Goal: Task Accomplishment & Management: Use online tool/utility

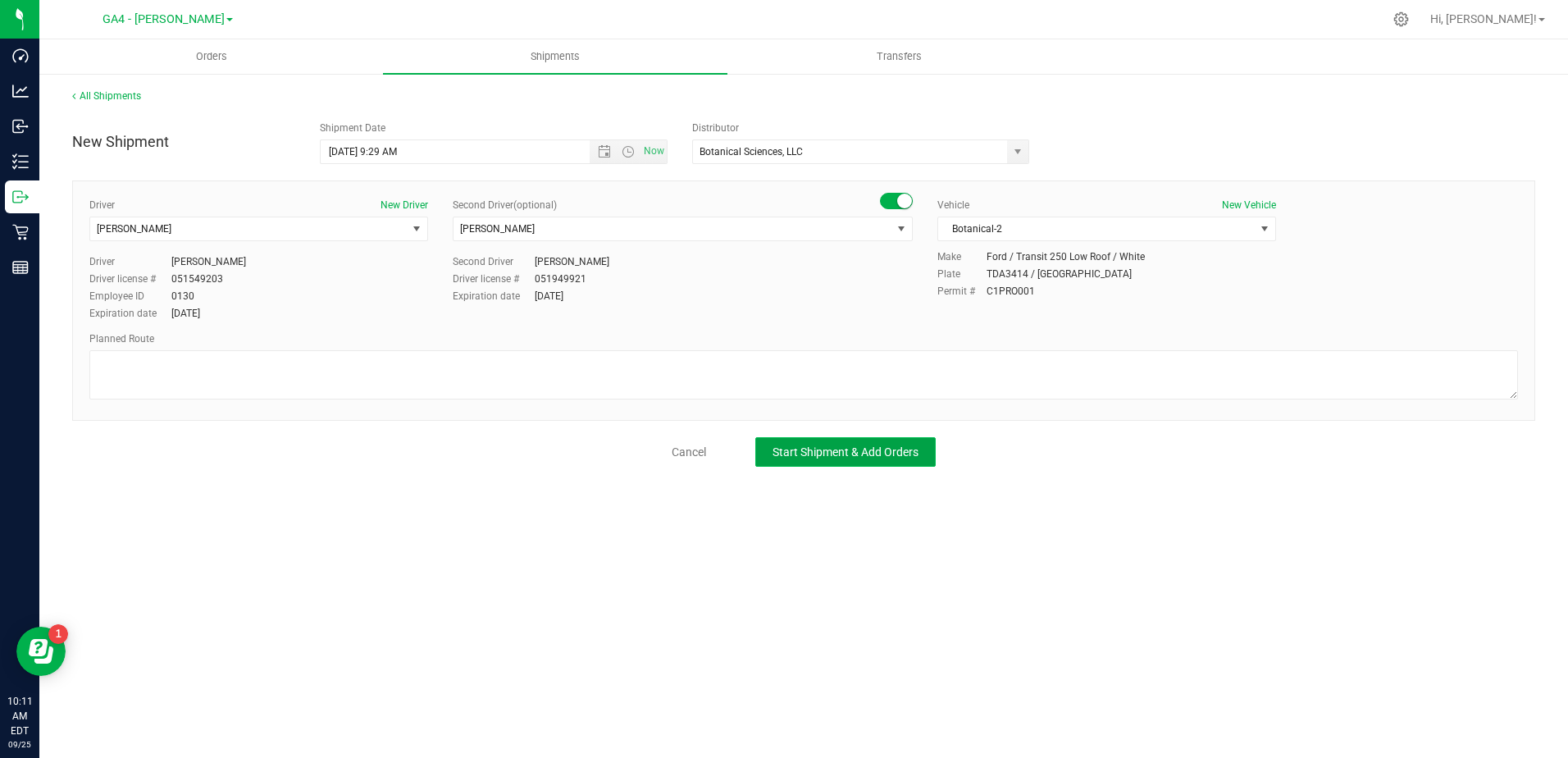
click at [766, 445] on button "Start Shipment & Add Orders" at bounding box center [845, 451] width 180 height 29
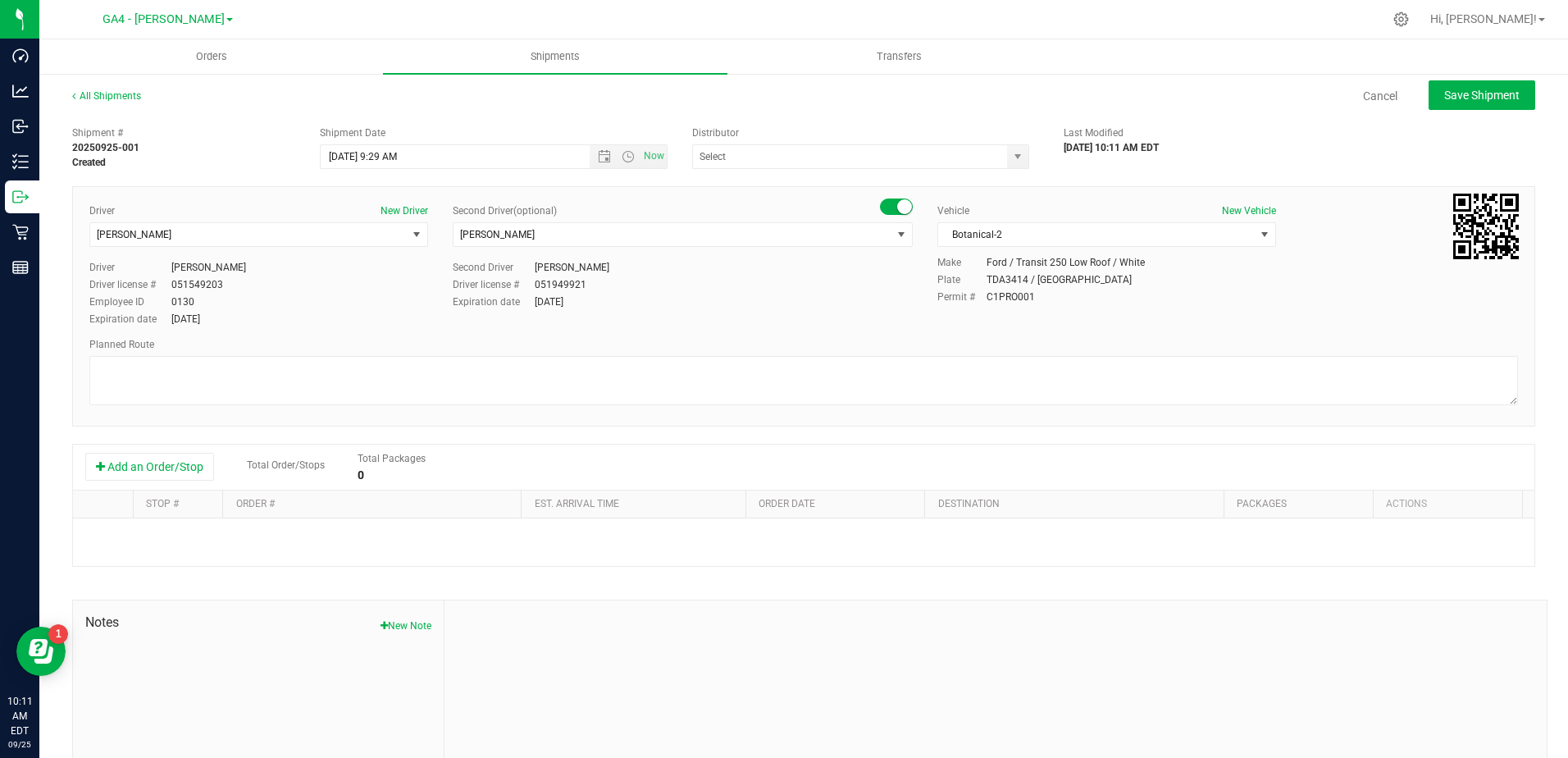
type input "Botanical Sciences, LLC"
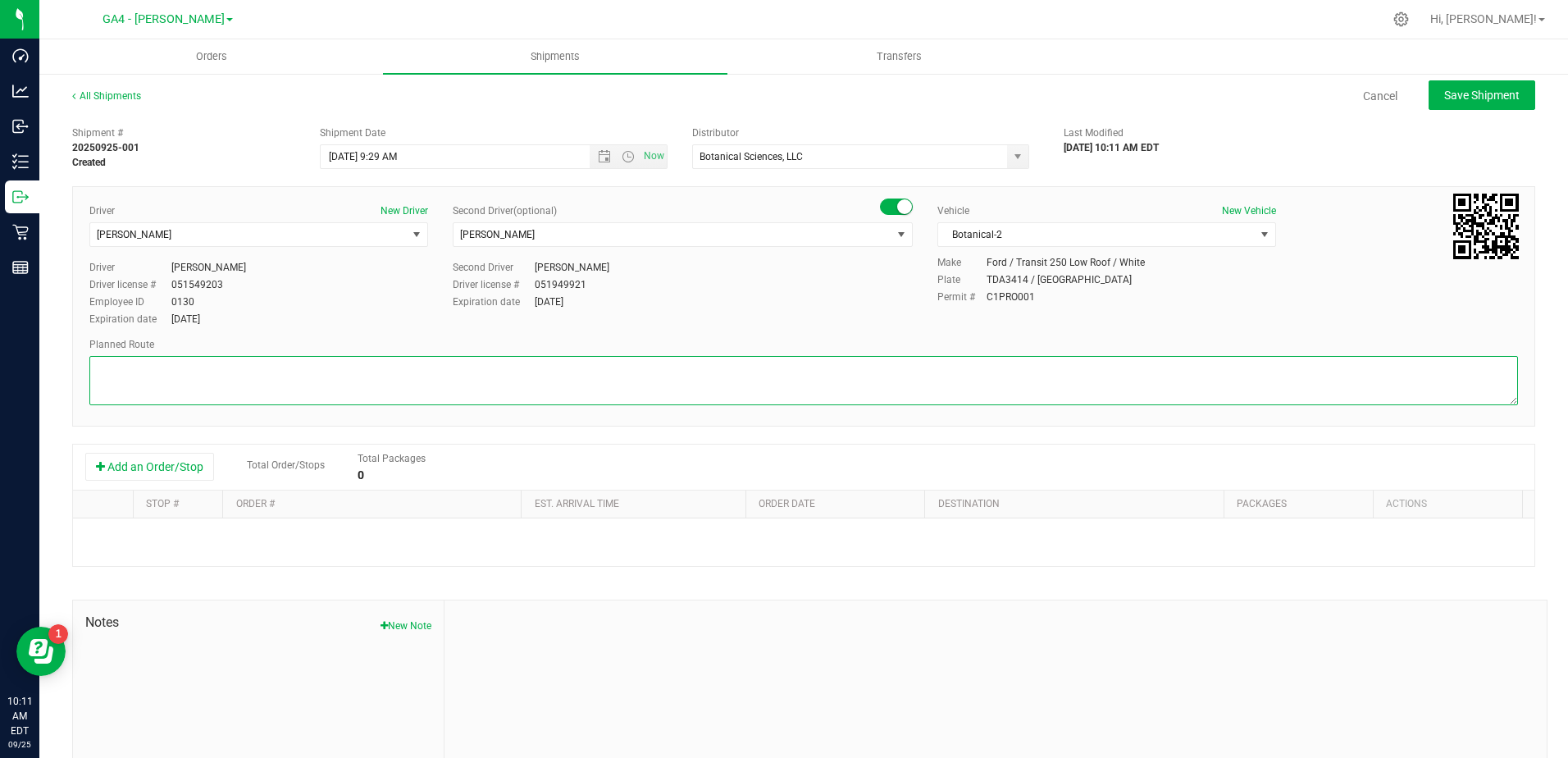
click at [477, 373] on textarea at bounding box center [803, 380] width 1428 height 49
paste textarea "https://maps.app.goo.gl/qFYjZ5r5fAJYMk1A9"
click at [92, 366] on textarea at bounding box center [803, 380] width 1428 height 49
paste textarea "2nd driver Jay Page DL# 051949921, planned roundtrip-"
type textarea "2nd driver Jay Page DL# 051949921, planned roundtrip- https://maps.app.goo.gl/q…"
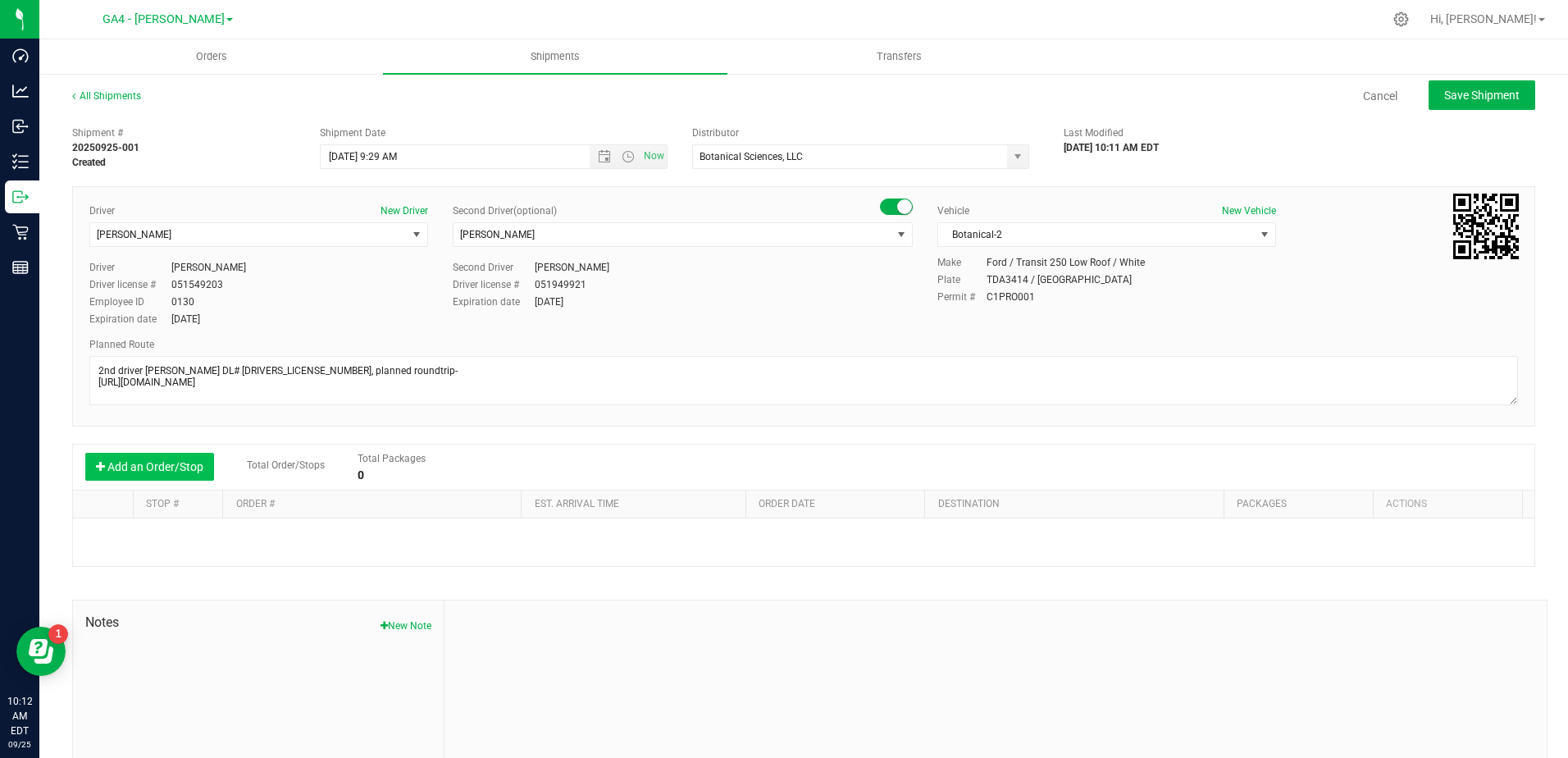
click at [154, 461] on button "Add an Order/Stop" at bounding box center [150, 466] width 129 height 28
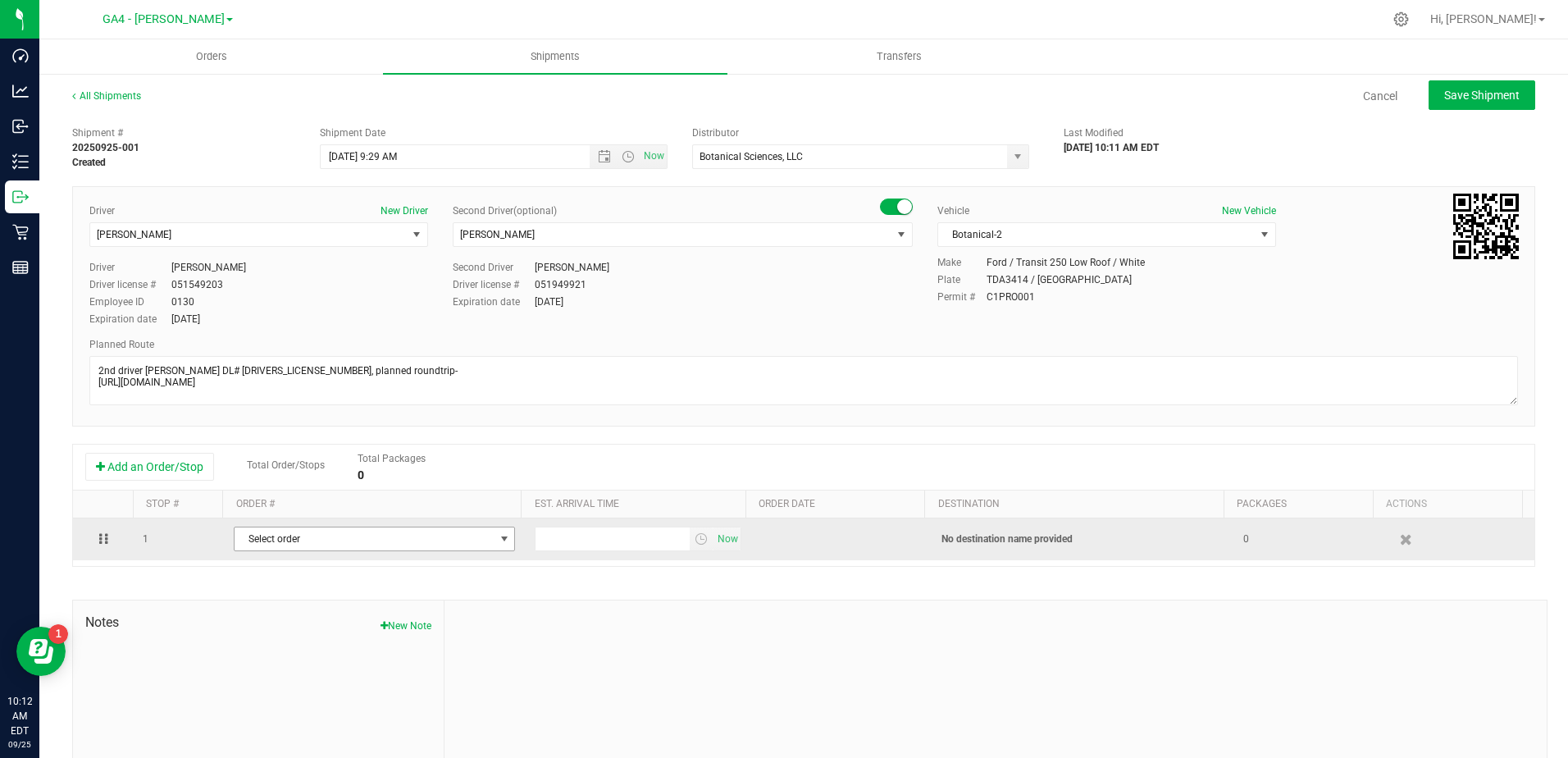
click at [370, 541] on span "Select order" at bounding box center [364, 538] width 259 height 23
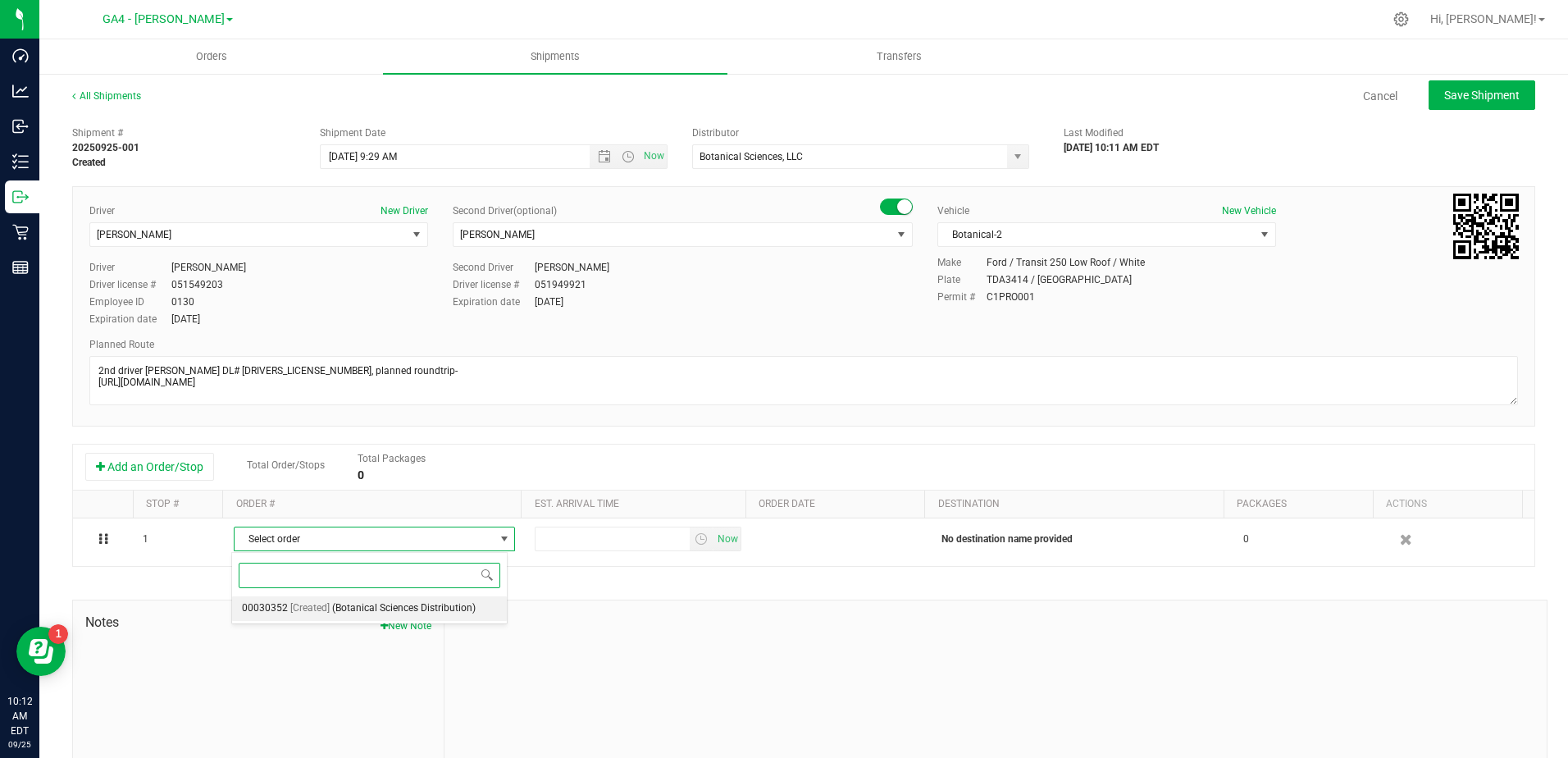
click at [382, 604] on span "(Botanical Sciences Distribution)" at bounding box center [403, 608] width 143 height 21
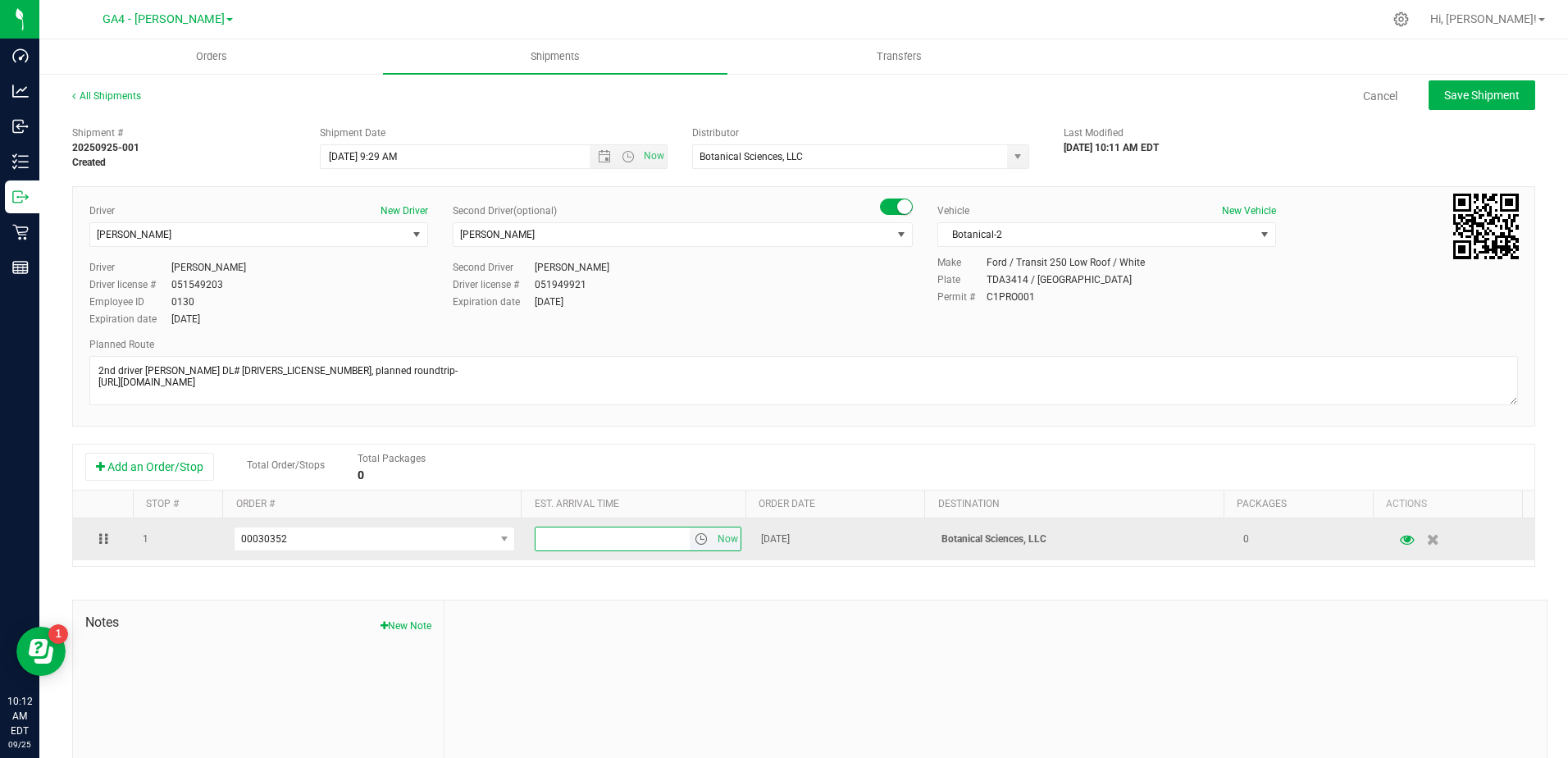
click at [616, 534] on input "text" at bounding box center [612, 538] width 154 height 23
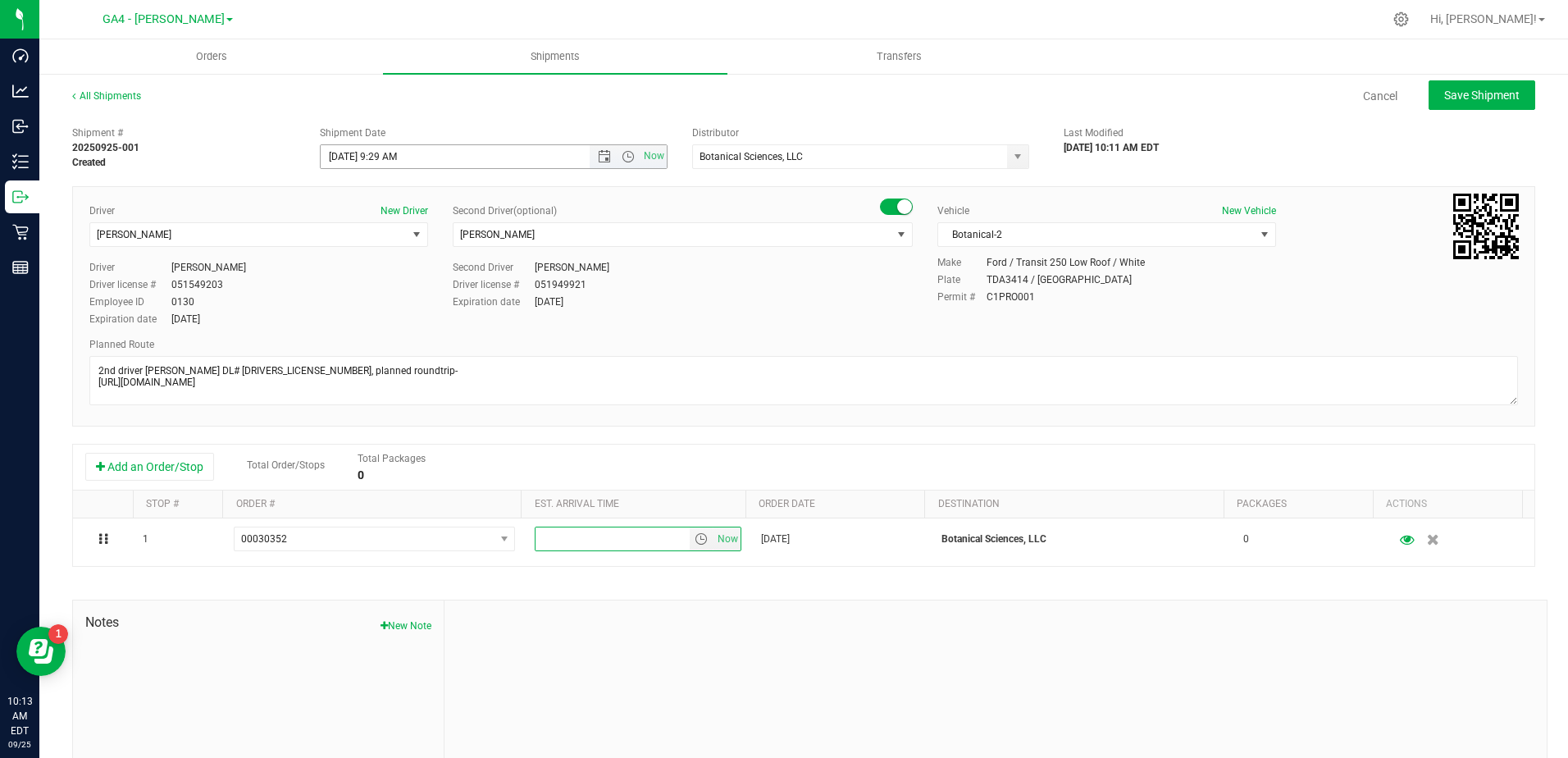
click at [432, 162] on input "9/25/2025 9:29 AM" at bounding box center [469, 156] width 297 height 23
click at [432, 160] on input "9/25/2025 9:29 AM" at bounding box center [469, 156] width 297 height 23
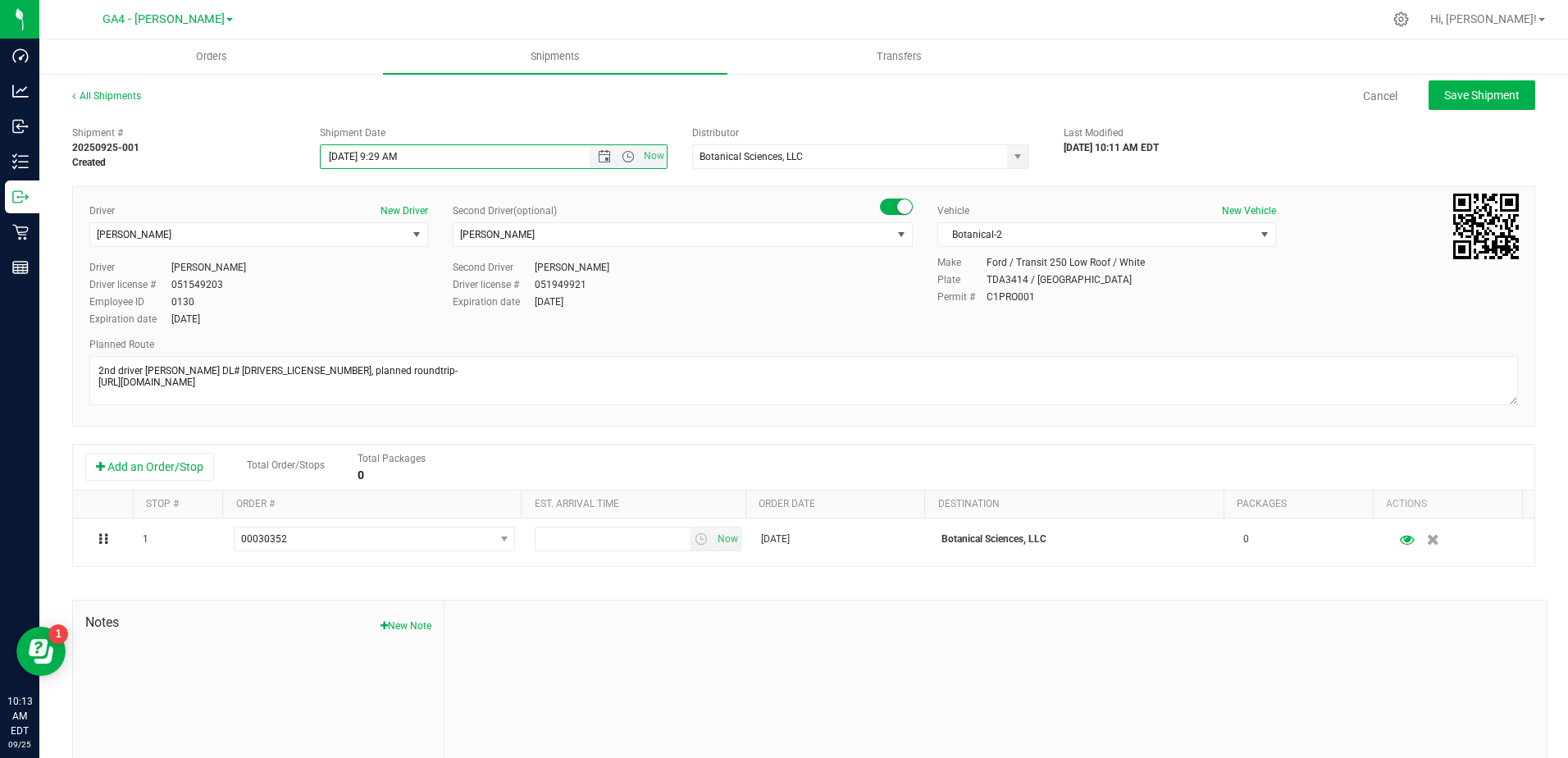
click at [433, 157] on input "9/25/2025 9:29 AM" at bounding box center [469, 156] width 297 height 23
click at [1494, 87] on button "Save Shipment" at bounding box center [1481, 95] width 106 height 29
type input "9/25/2025 2:22 PM"
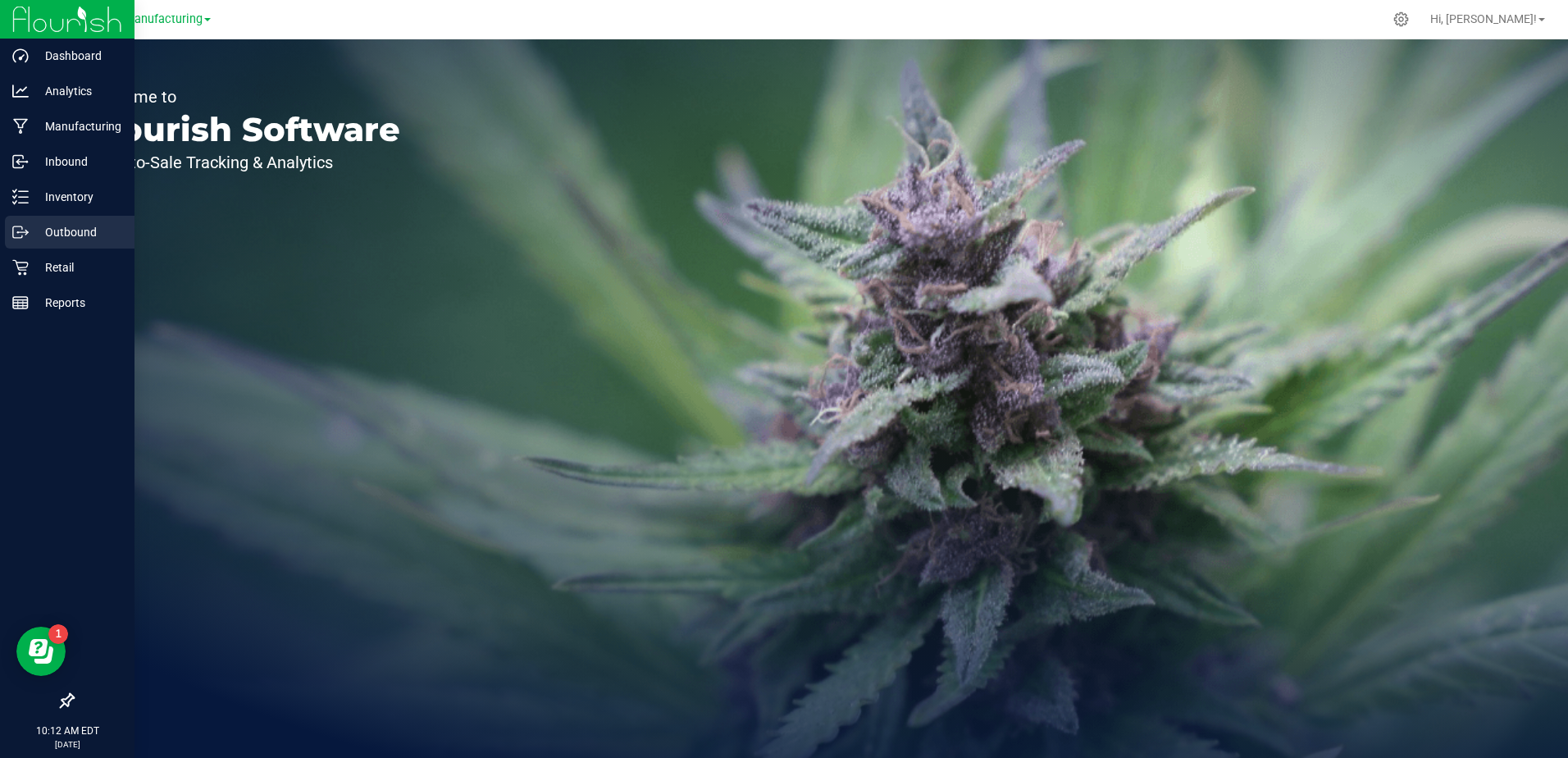
click at [45, 231] on p "Outbound" at bounding box center [77, 231] width 98 height 19
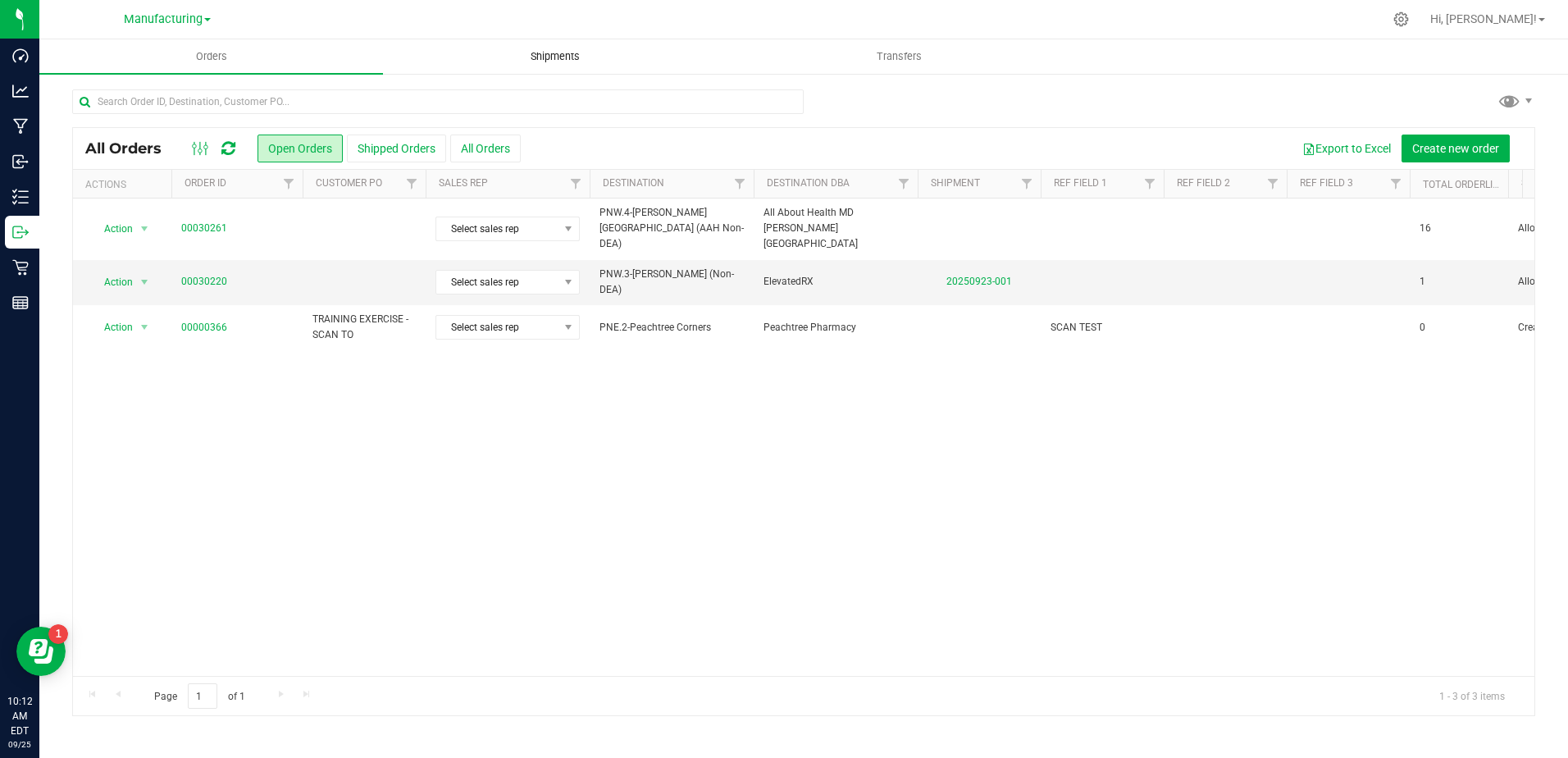
click at [558, 56] on span "Shipments" at bounding box center [555, 57] width 94 height 15
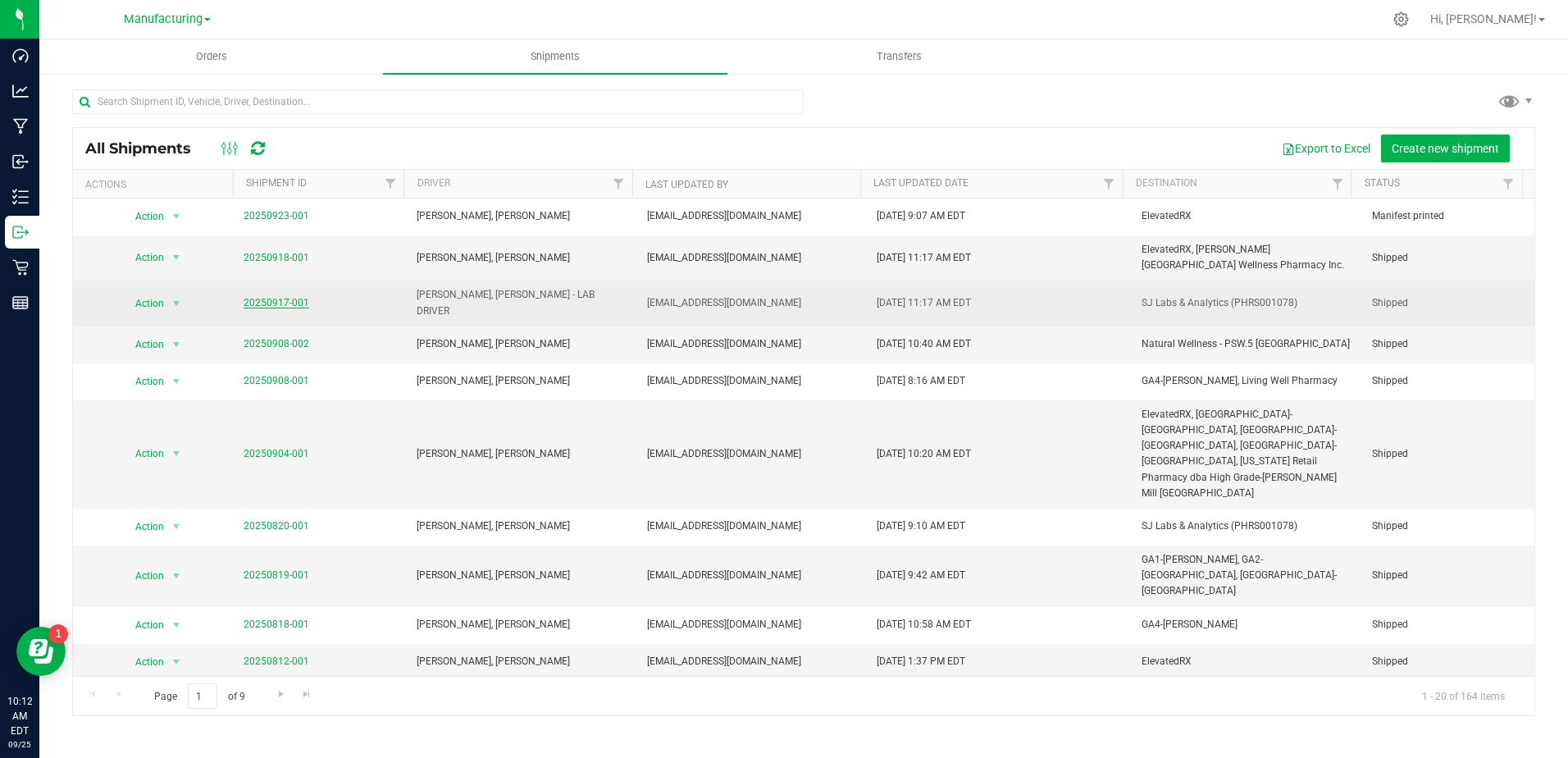
click at [281, 300] on link "20250917-001" at bounding box center [276, 302] width 65 height 12
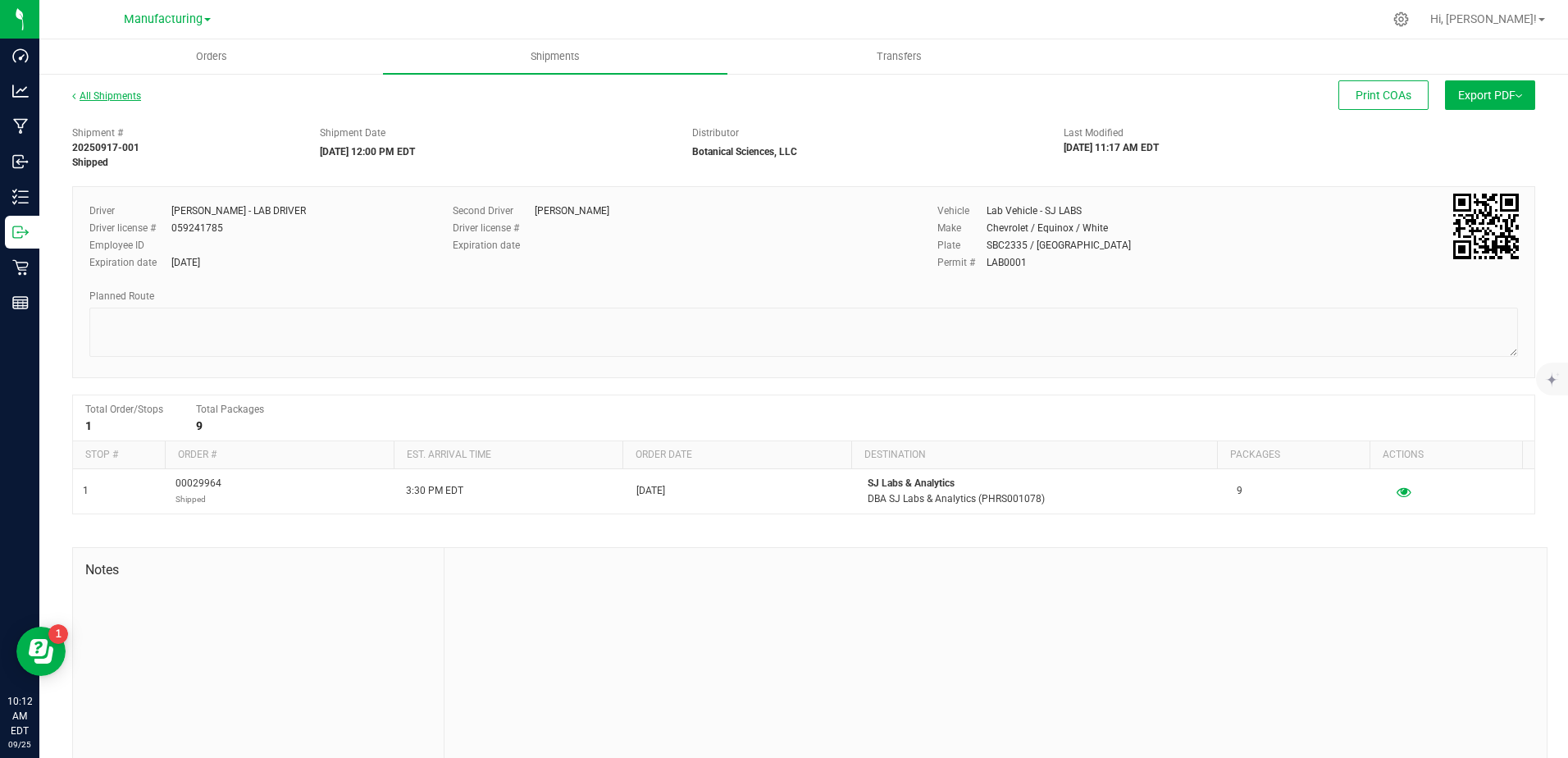
click at [108, 93] on link "All Shipments" at bounding box center [106, 96] width 69 height 12
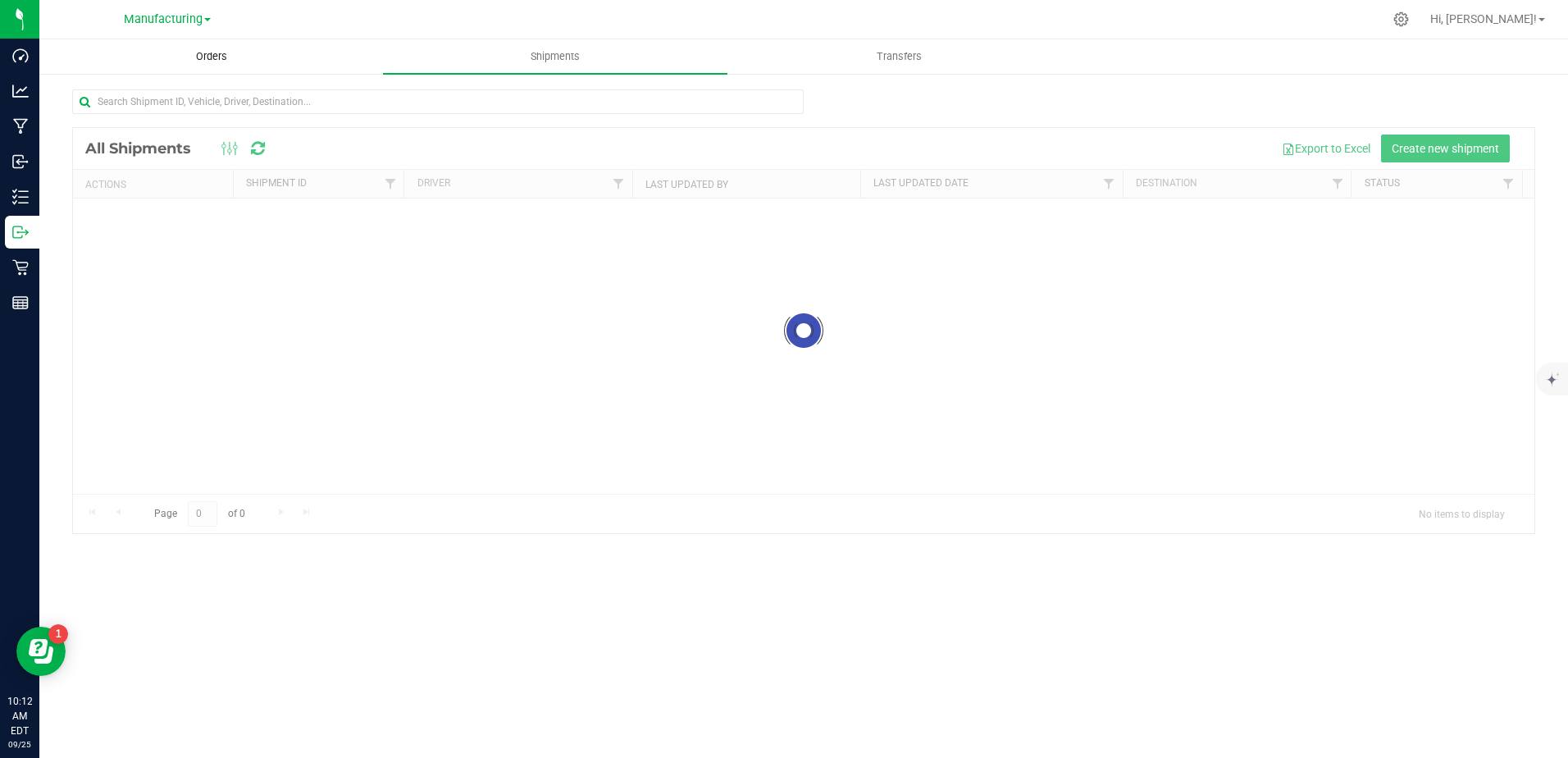
click at [209, 55] on span "Orders" at bounding box center [212, 57] width 75 height 15
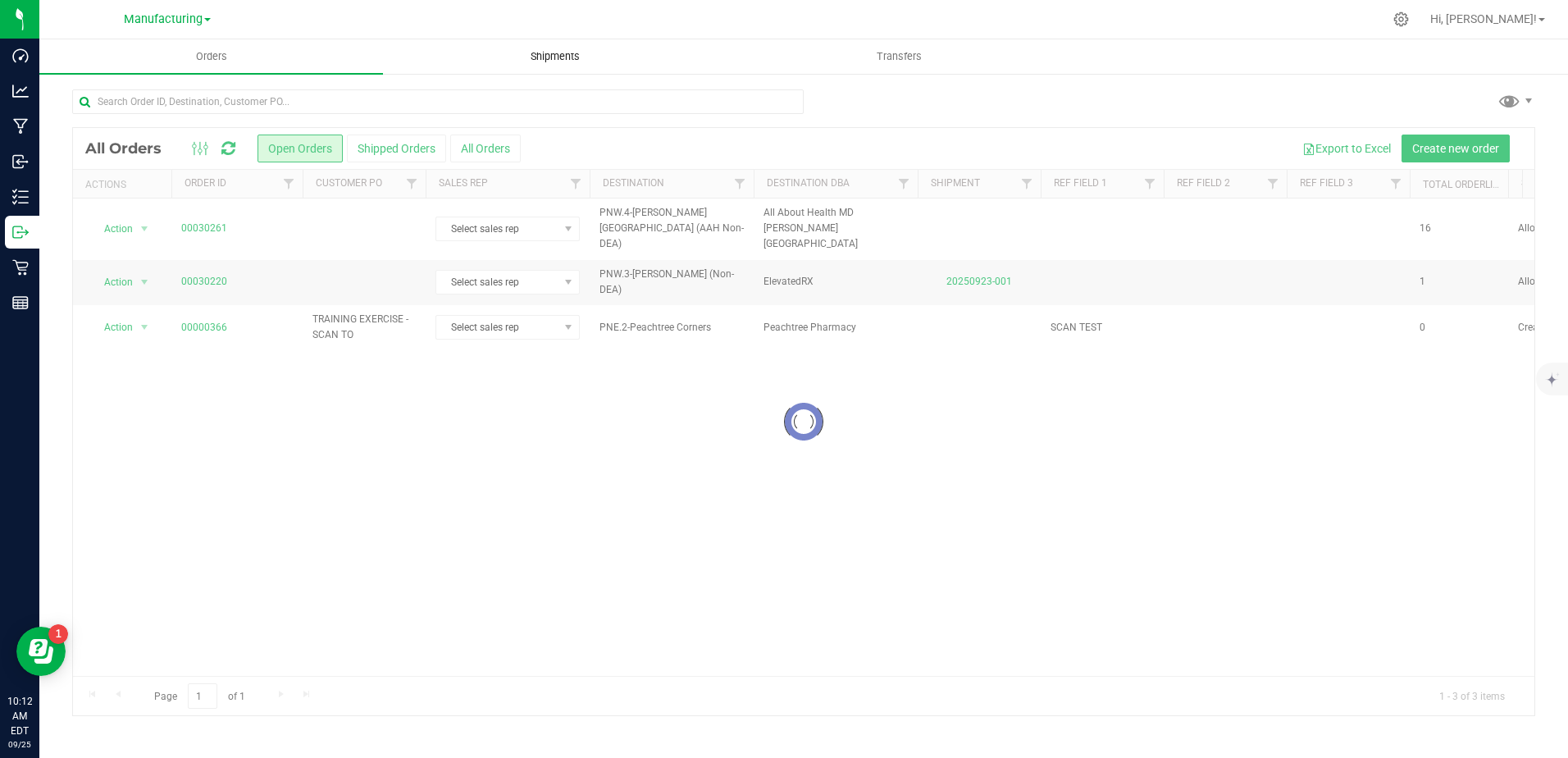
click at [543, 54] on span "Shipments" at bounding box center [555, 57] width 94 height 15
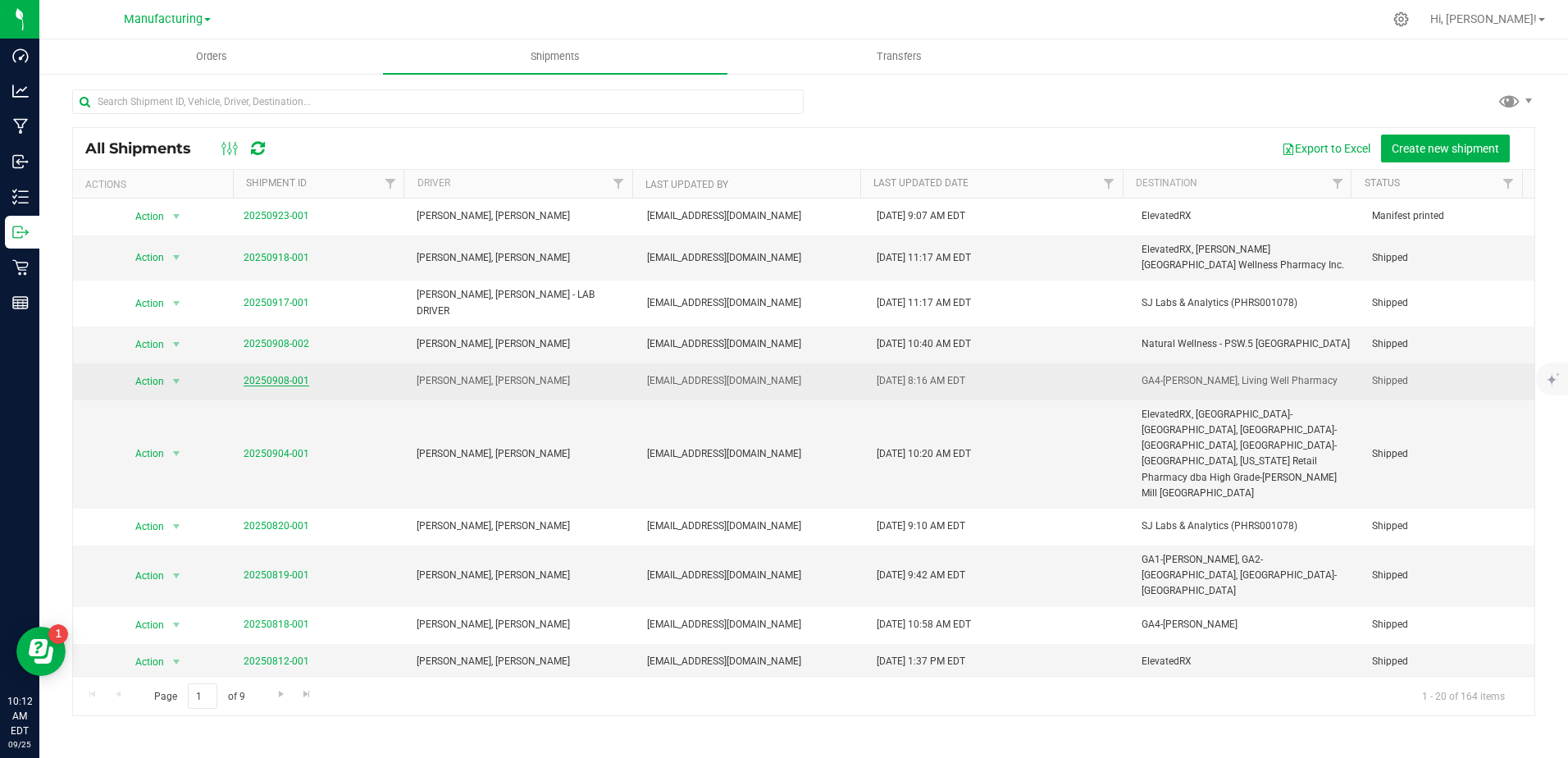
click at [292, 374] on link "20250908-001" at bounding box center [276, 380] width 65 height 12
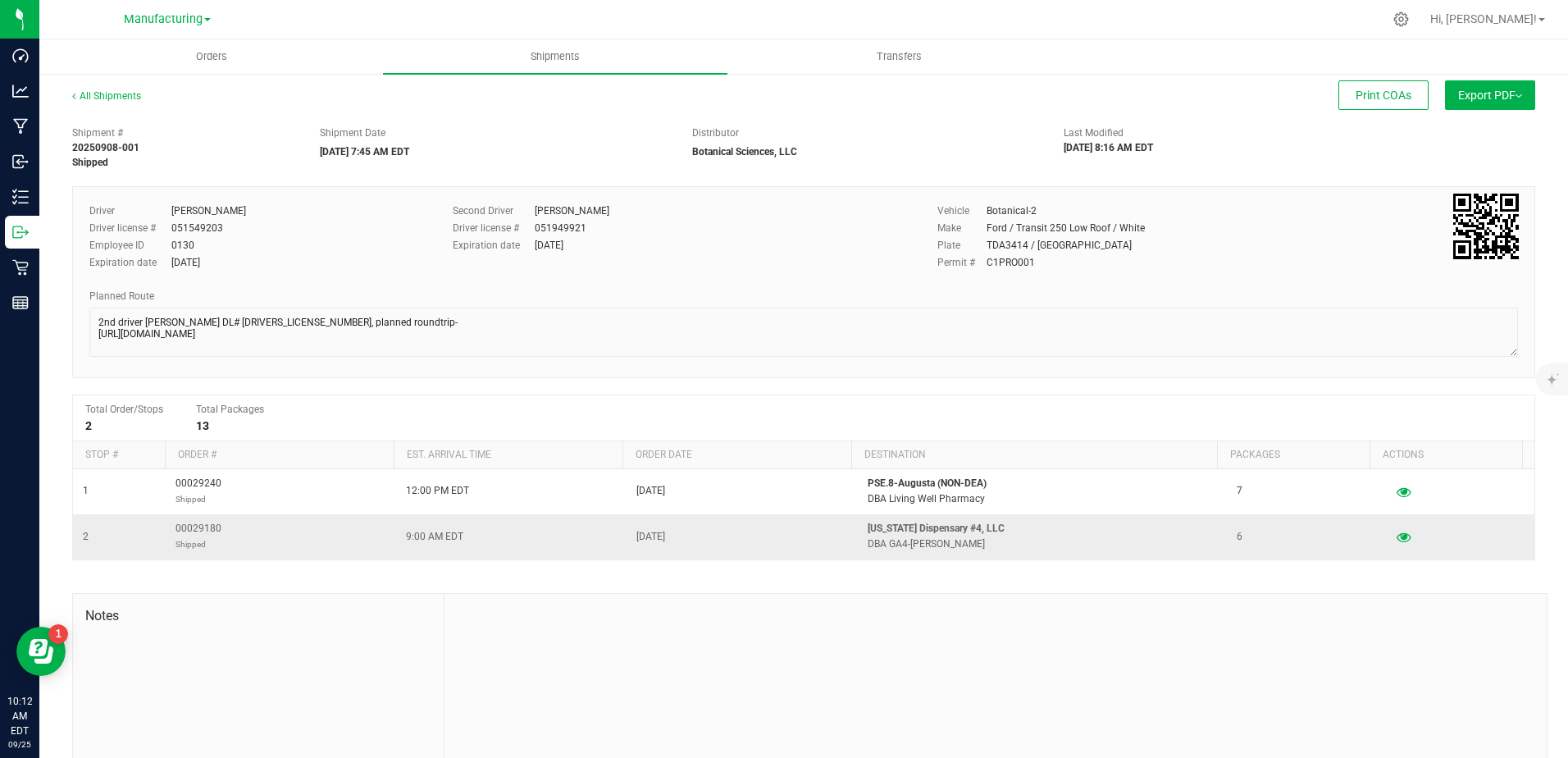
click at [879, 532] on p "Georgia Dispensary #4, LLC" at bounding box center [1042, 529] width 349 height 16
click at [203, 532] on span "00029180 Shipped" at bounding box center [198, 536] width 46 height 31
click at [1396, 538] on icon "button" at bounding box center [1404, 536] width 16 height 12
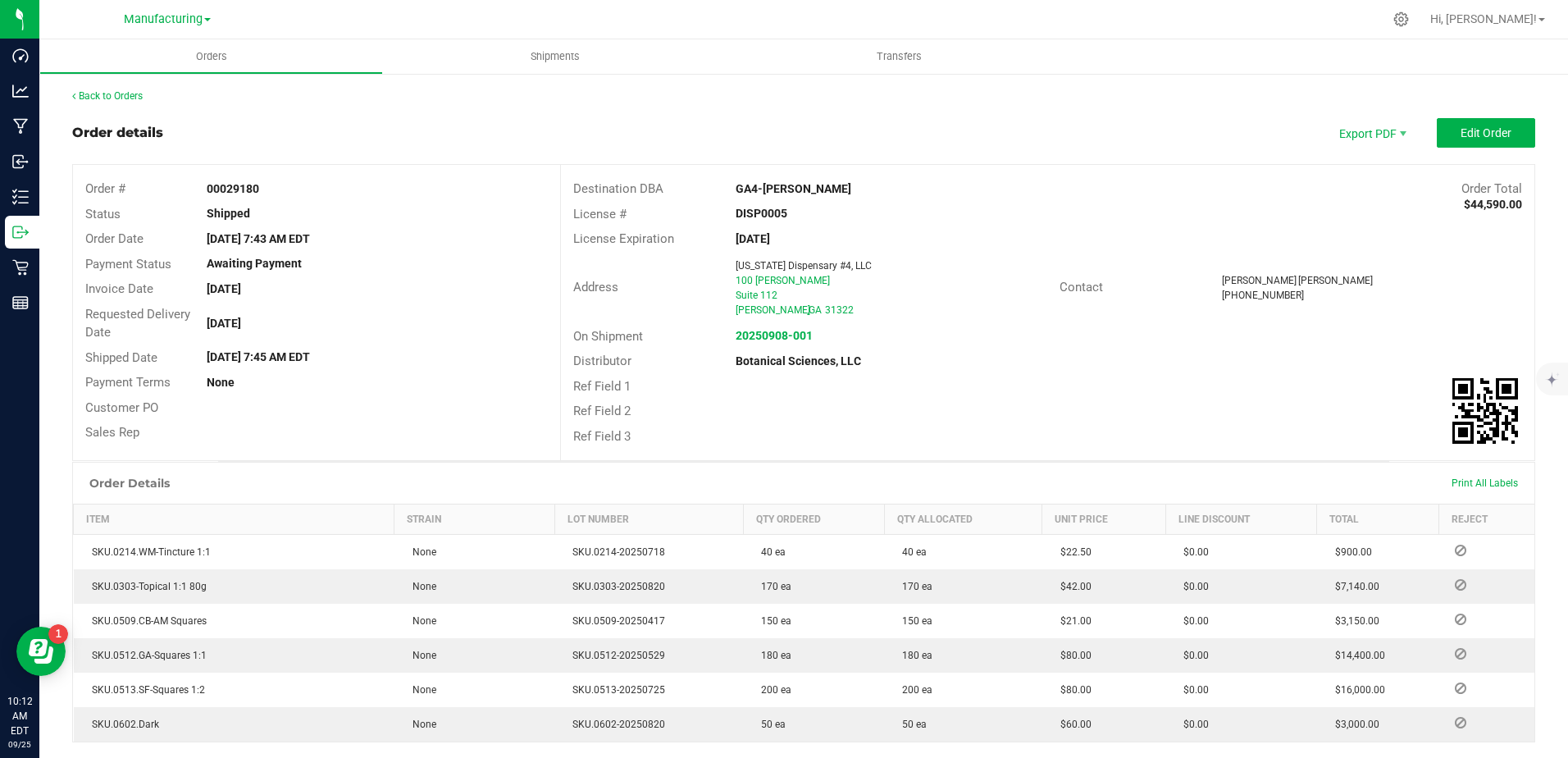
click at [115, 105] on div "Back to Orders Order details Export PDF Edit Order Order # 00029180 Status Ship…" at bounding box center [803, 549] width 1462 height 922
click at [117, 99] on link "Back to Orders" at bounding box center [107, 96] width 70 height 12
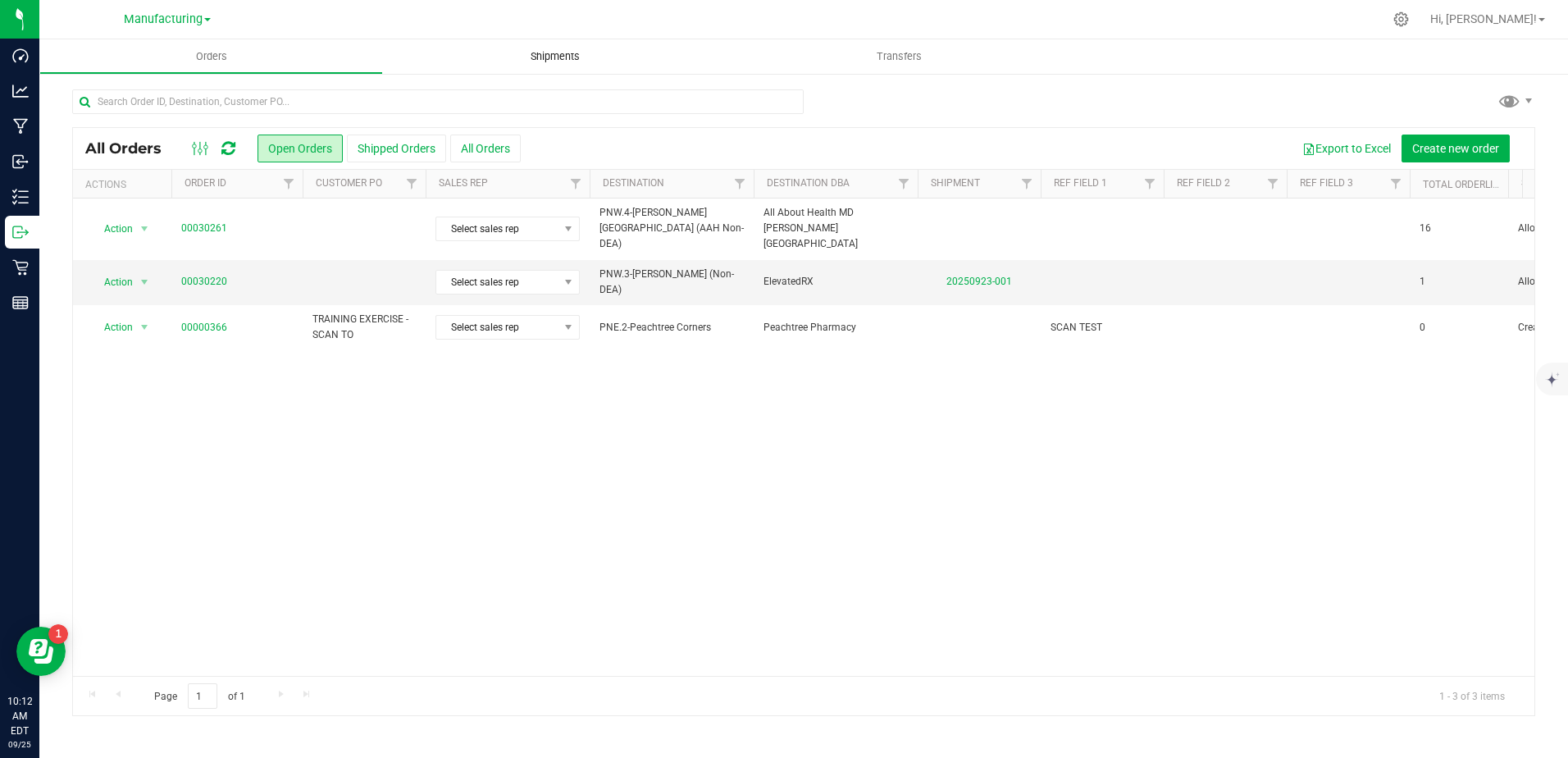
click at [553, 55] on span "Shipments" at bounding box center [555, 57] width 94 height 15
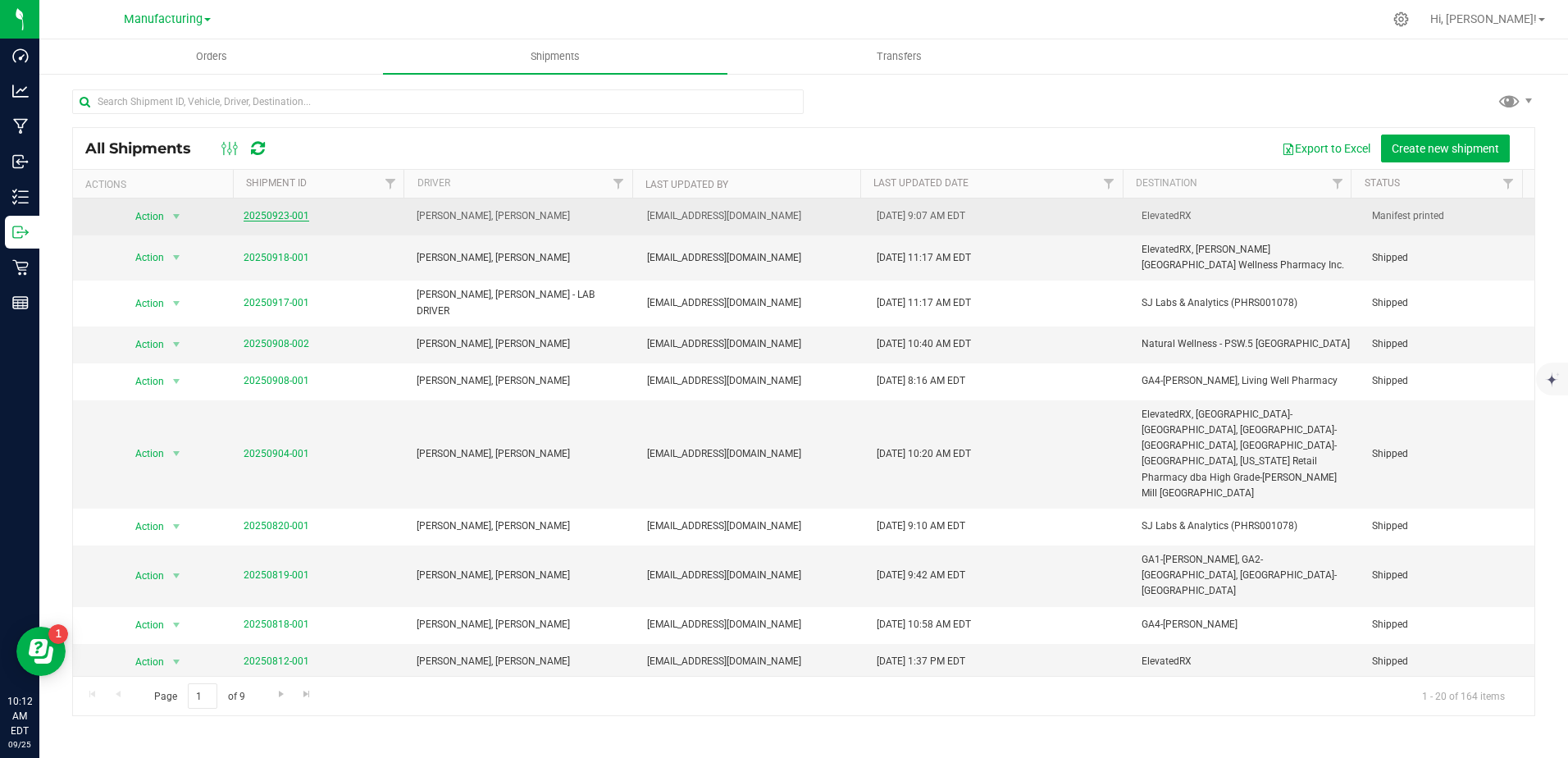
click at [267, 214] on link "20250923-001" at bounding box center [276, 216] width 65 height 12
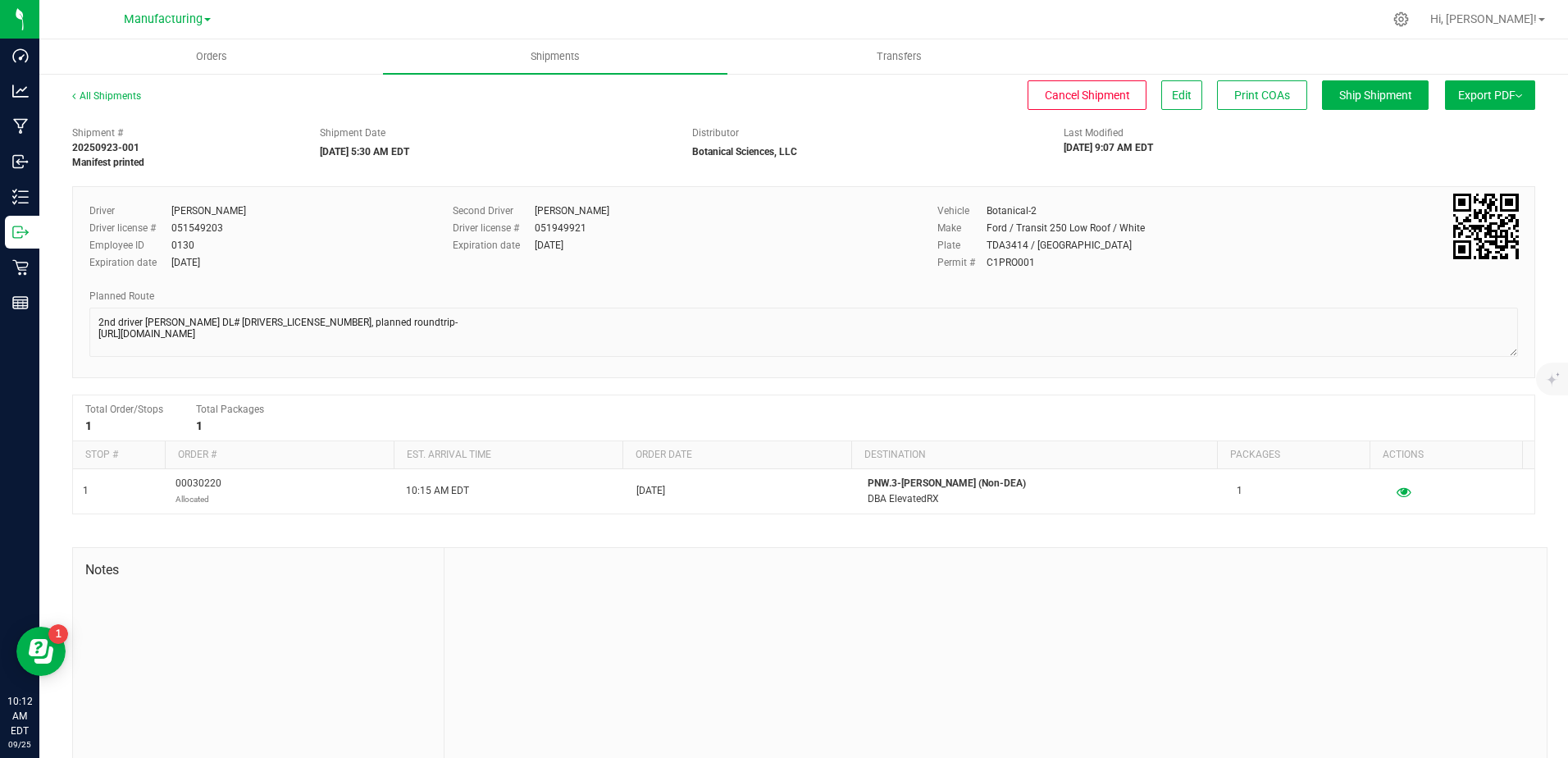
click at [81, 326] on div "Driver Robert Daniel Driver license # 051549203 Employee ID 0130 Expiration dat…" at bounding box center [803, 281] width 1462 height 192
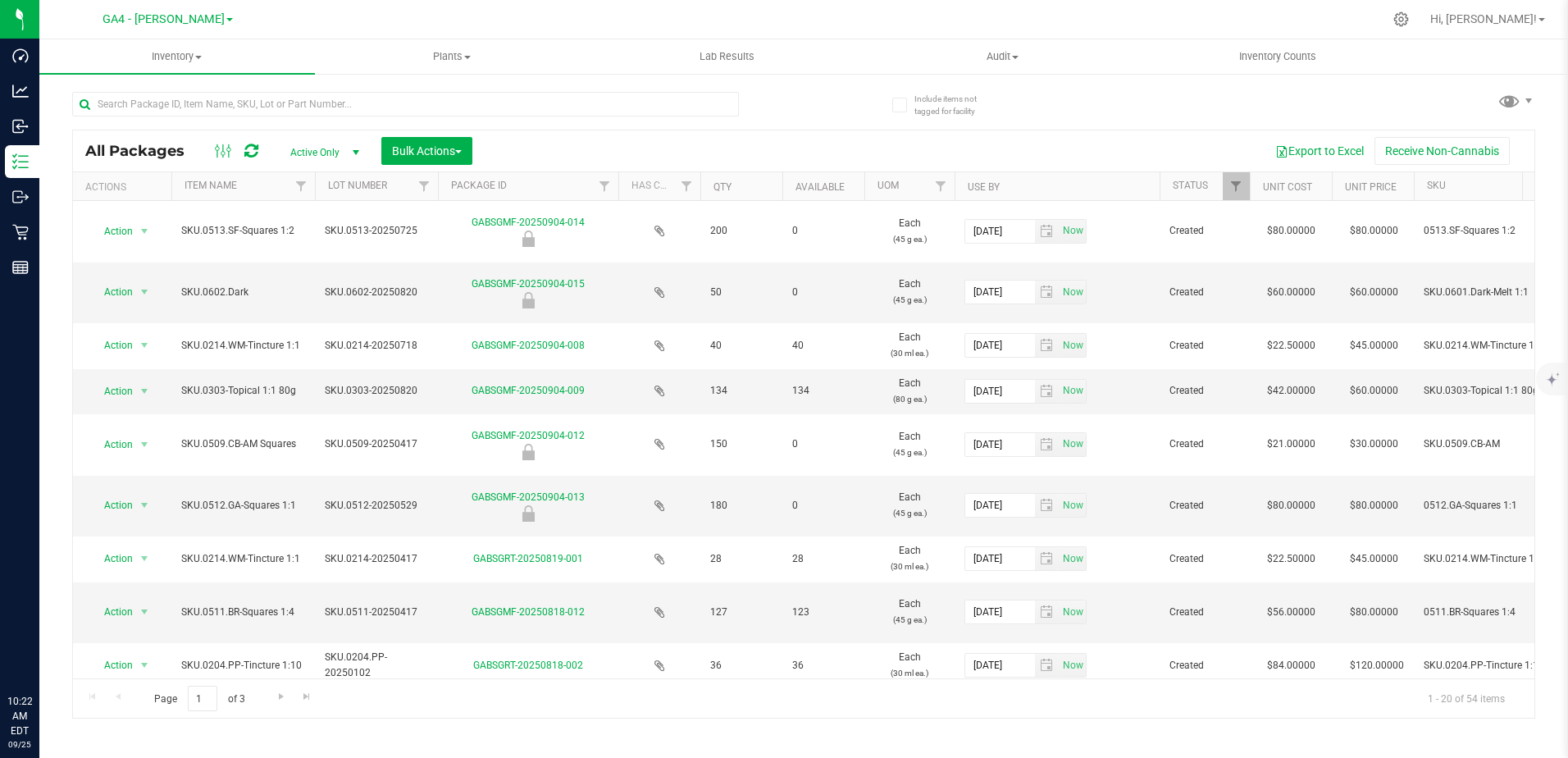
click at [181, 23] on span "GA4 - [PERSON_NAME]" at bounding box center [163, 19] width 122 height 14
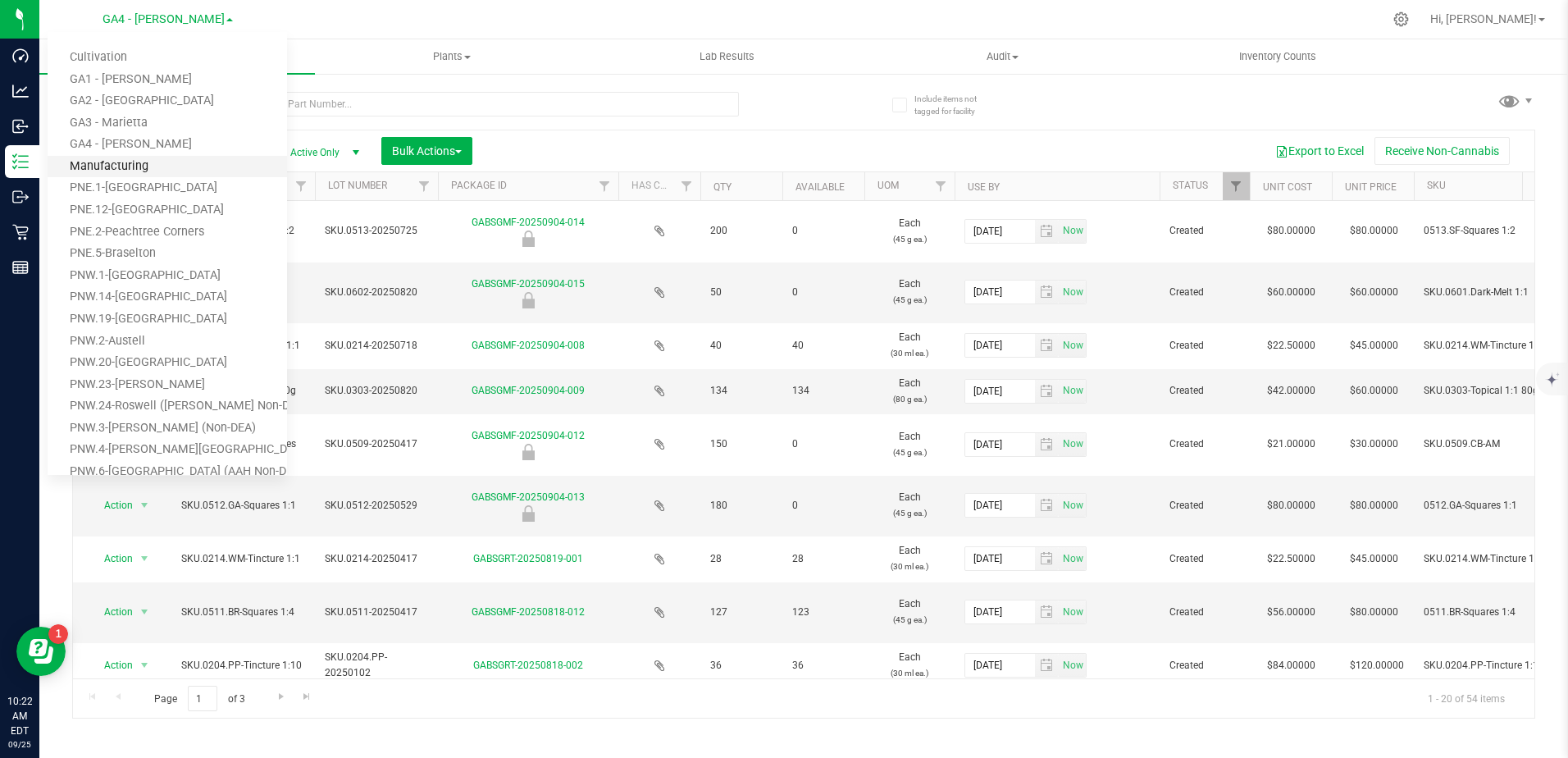
click at [130, 169] on link "Manufacturing" at bounding box center [168, 167] width 240 height 22
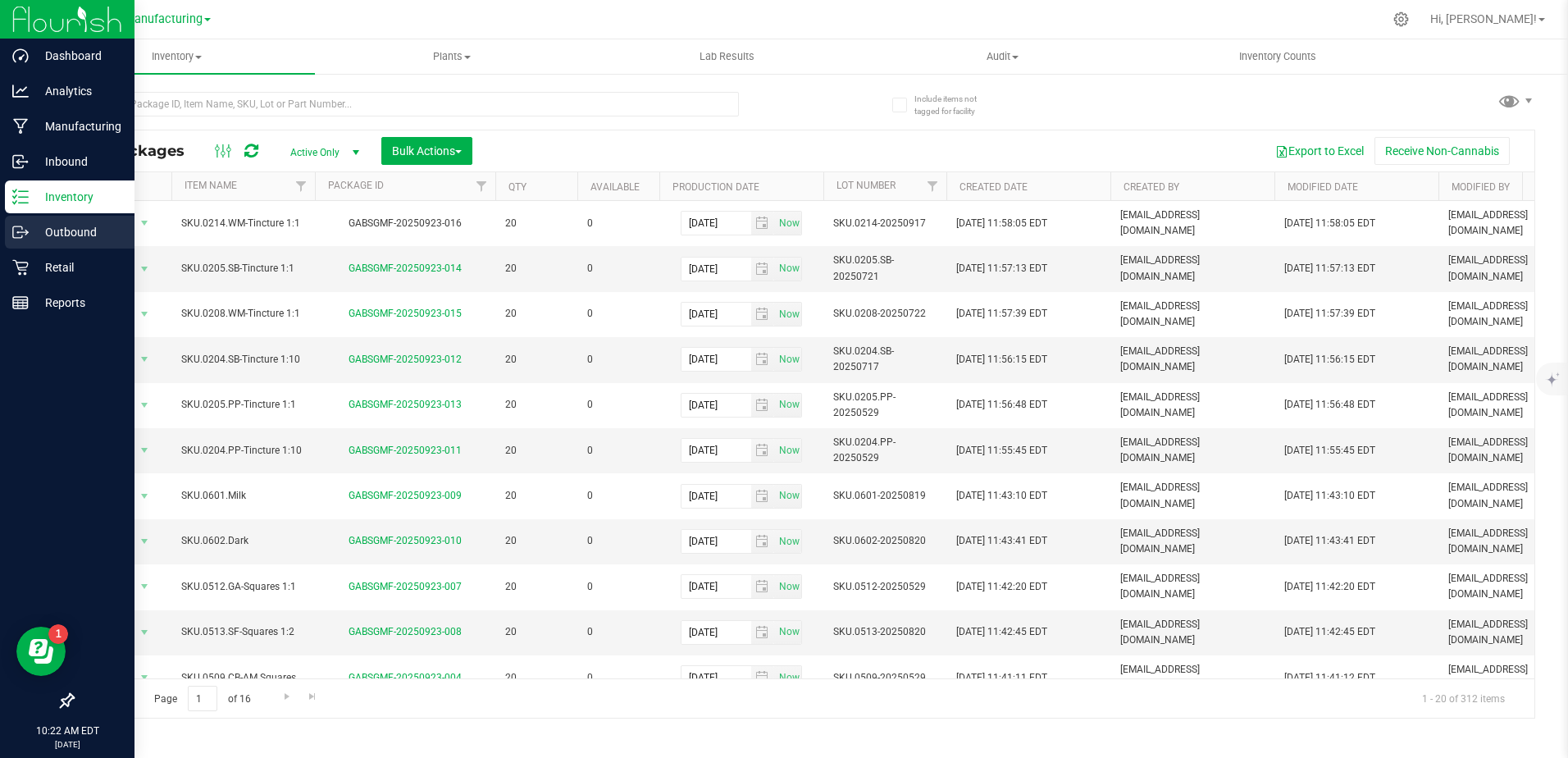
click at [34, 229] on p "Outbound" at bounding box center [77, 231] width 98 height 19
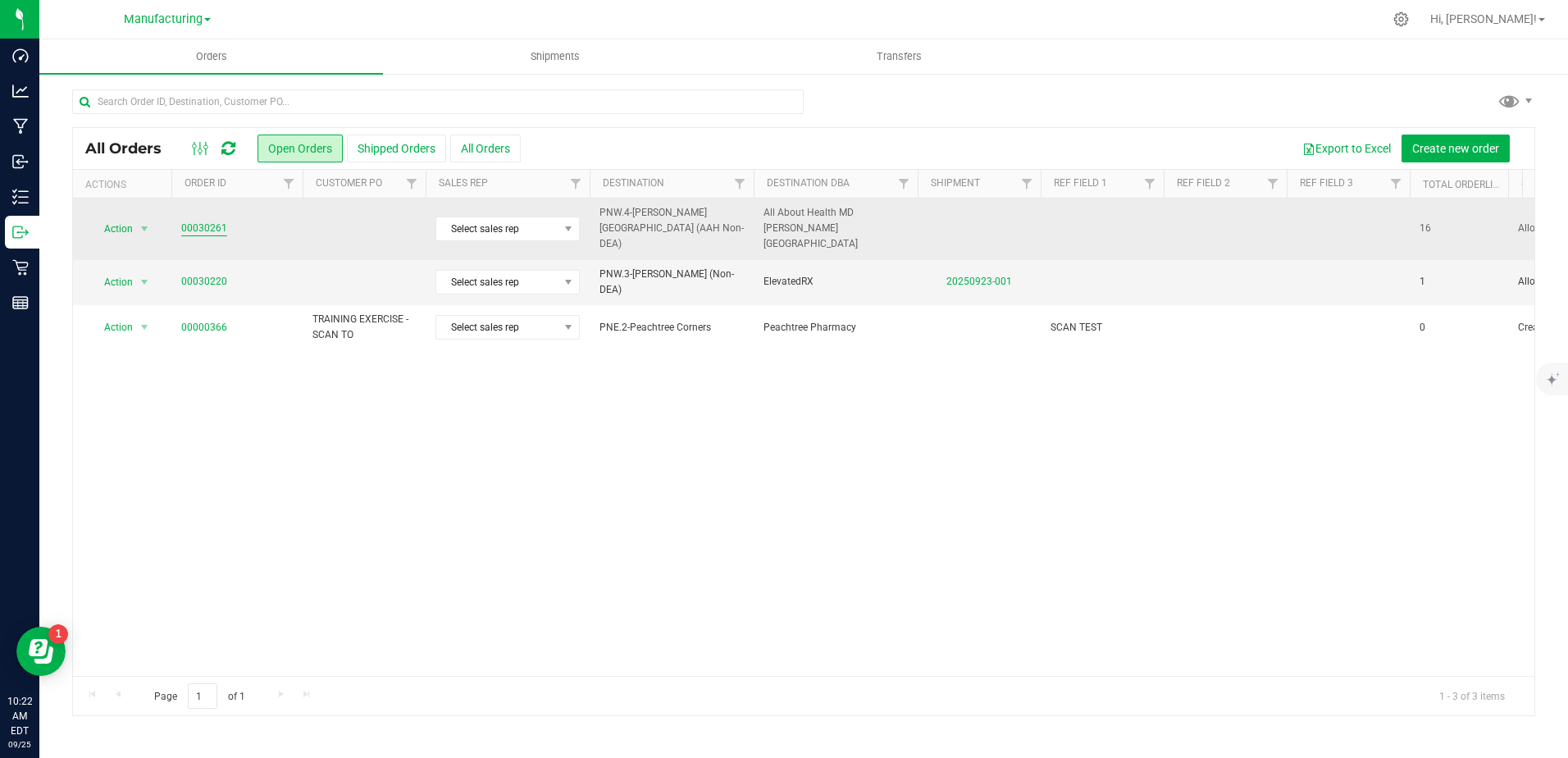
drag, startPoint x: 238, startPoint y: 223, endPoint x: 204, endPoint y: 223, distance: 34.0
click at [238, 223] on span "00030261" at bounding box center [236, 228] width 111 height 16
click at [204, 223] on link "00030261" at bounding box center [204, 228] width 46 height 16
